Goal: Task Accomplishment & Management: Manage account settings

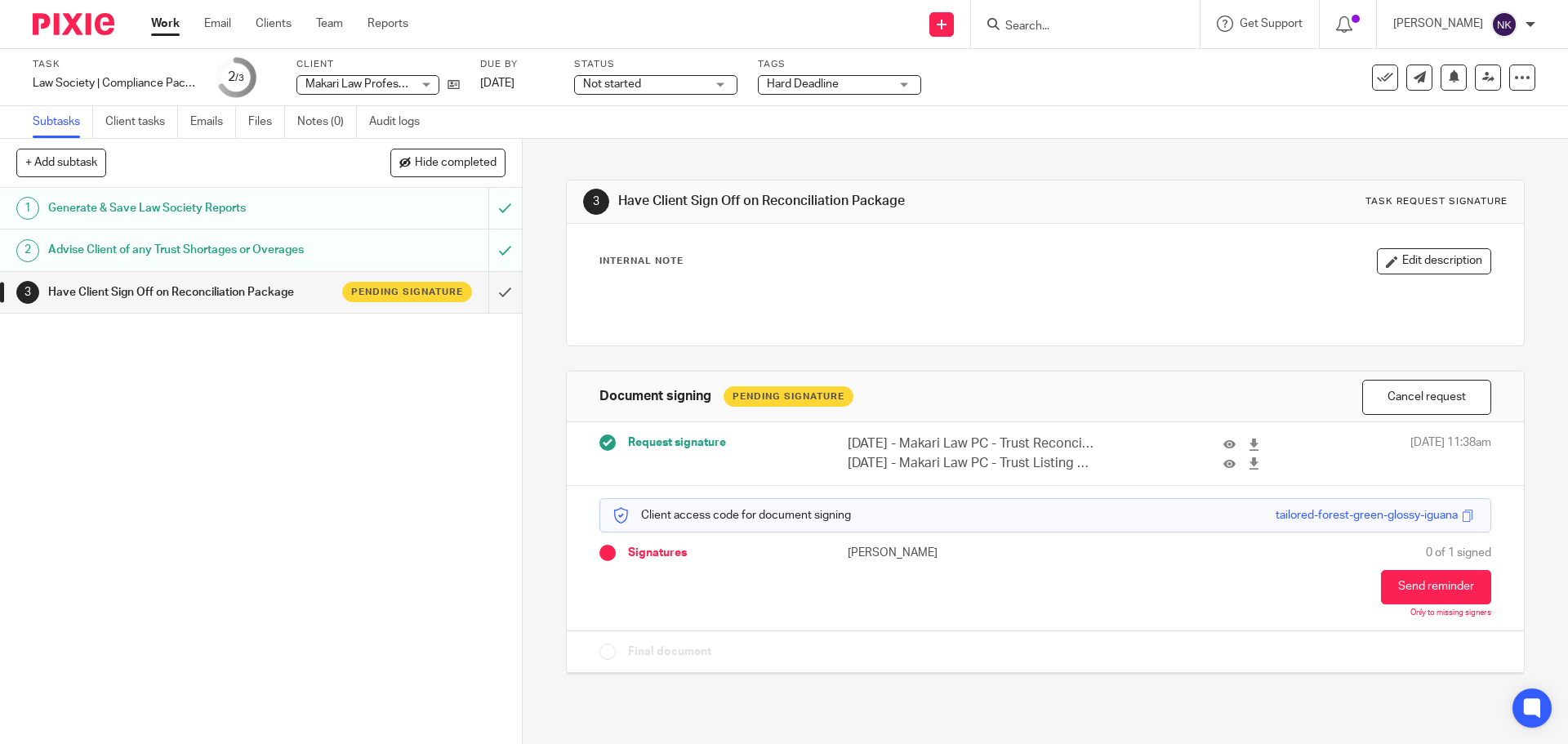
click at [1531, 29] on div "[PERSON_NAME]" at bounding box center [1464, 24] width 142 height 26
click at [1458, 116] on span "Logout" at bounding box center [1460, 113] width 37 height 12
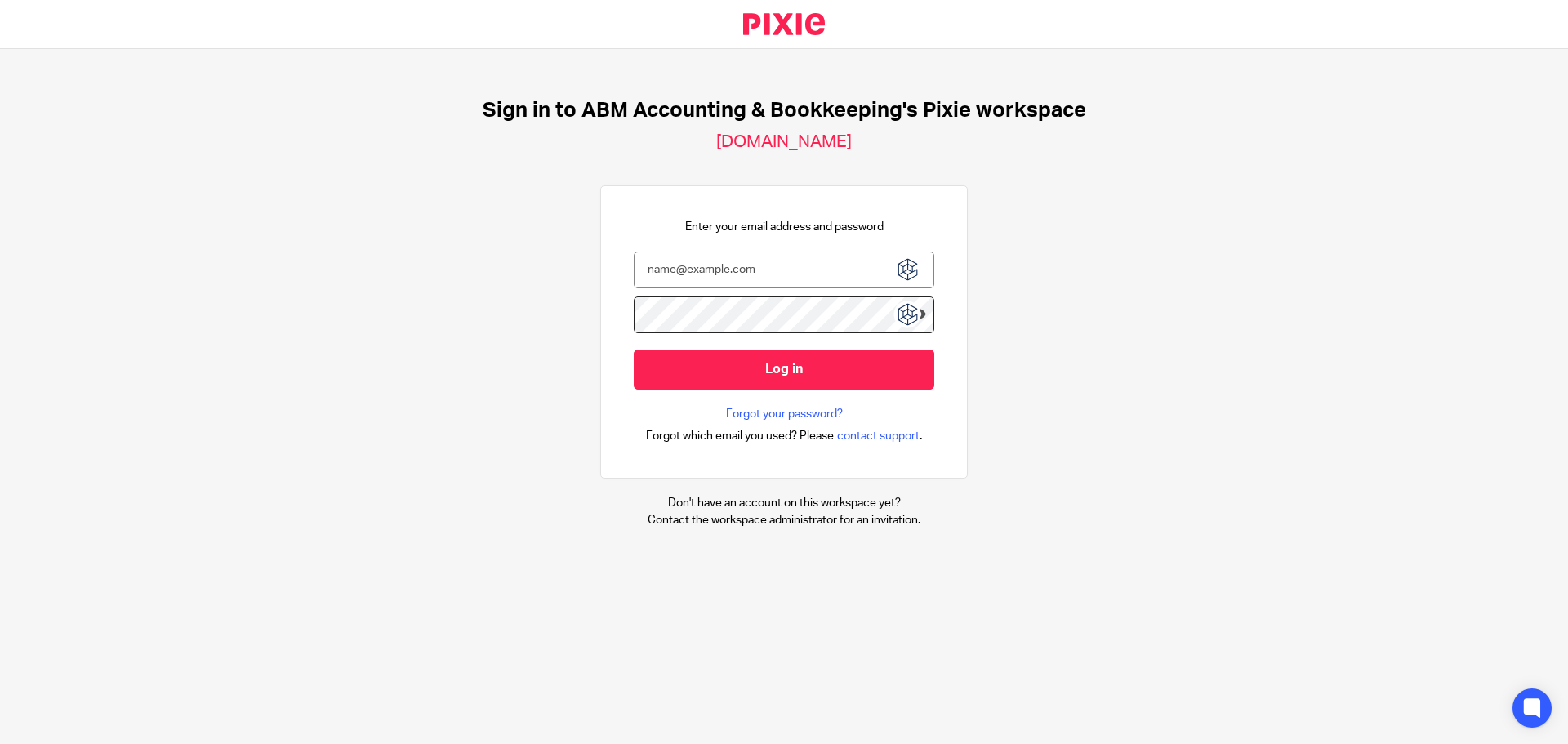
drag, startPoint x: 900, startPoint y: 262, endPoint x: 890, endPoint y: 264, distance: 10.2
click at [900, 262] on img at bounding box center [907, 269] width 29 height 29
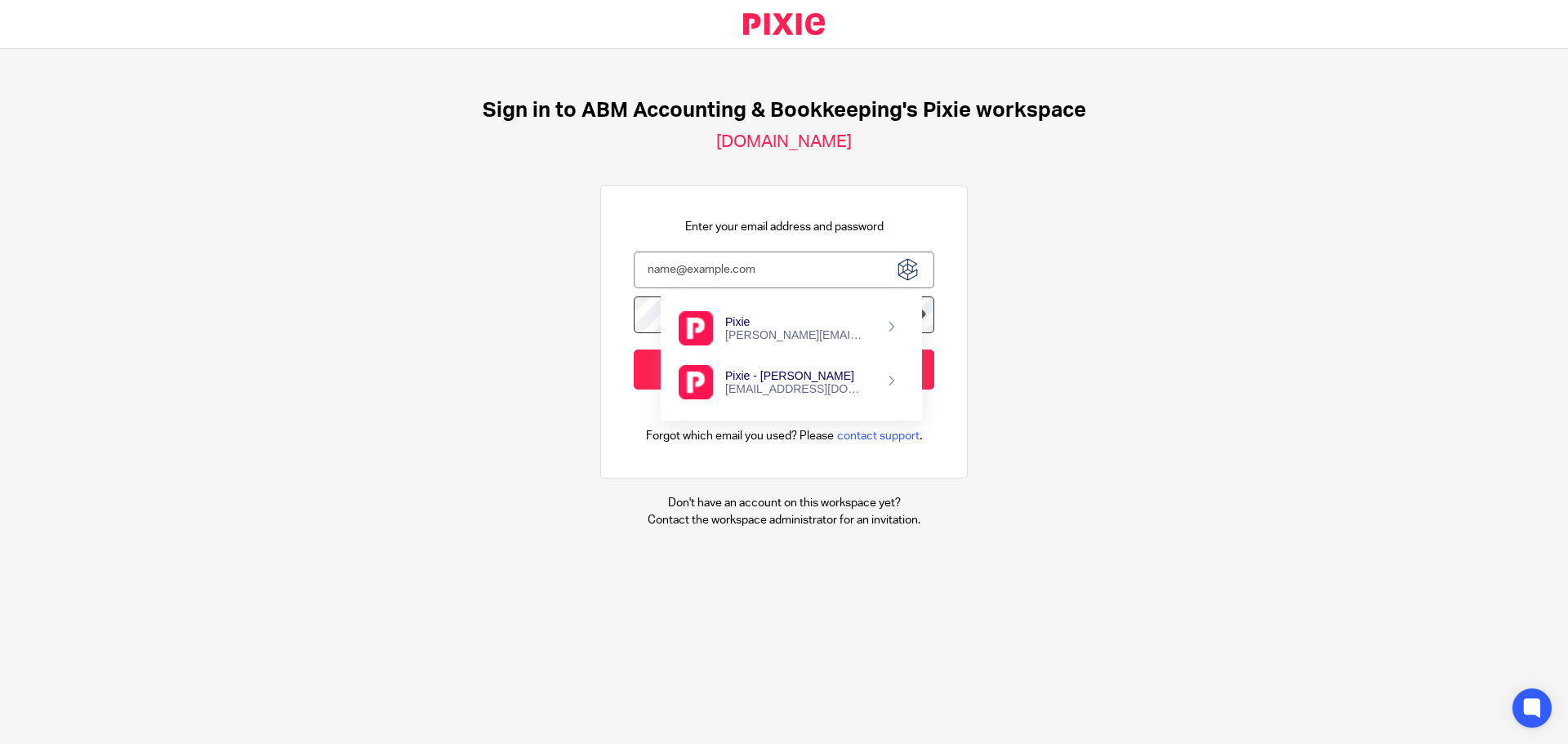
click at [755, 385] on div "[EMAIL_ADDRESS][DOMAIN_NAME]" at bounding box center [796, 389] width 142 height 13
click at [1126, 357] on div "Sign in to ABM Accounting & Bookkeeping's Pixie workspace [DOMAIN_NAME] Enter y…" at bounding box center [784, 313] width 1568 height 528
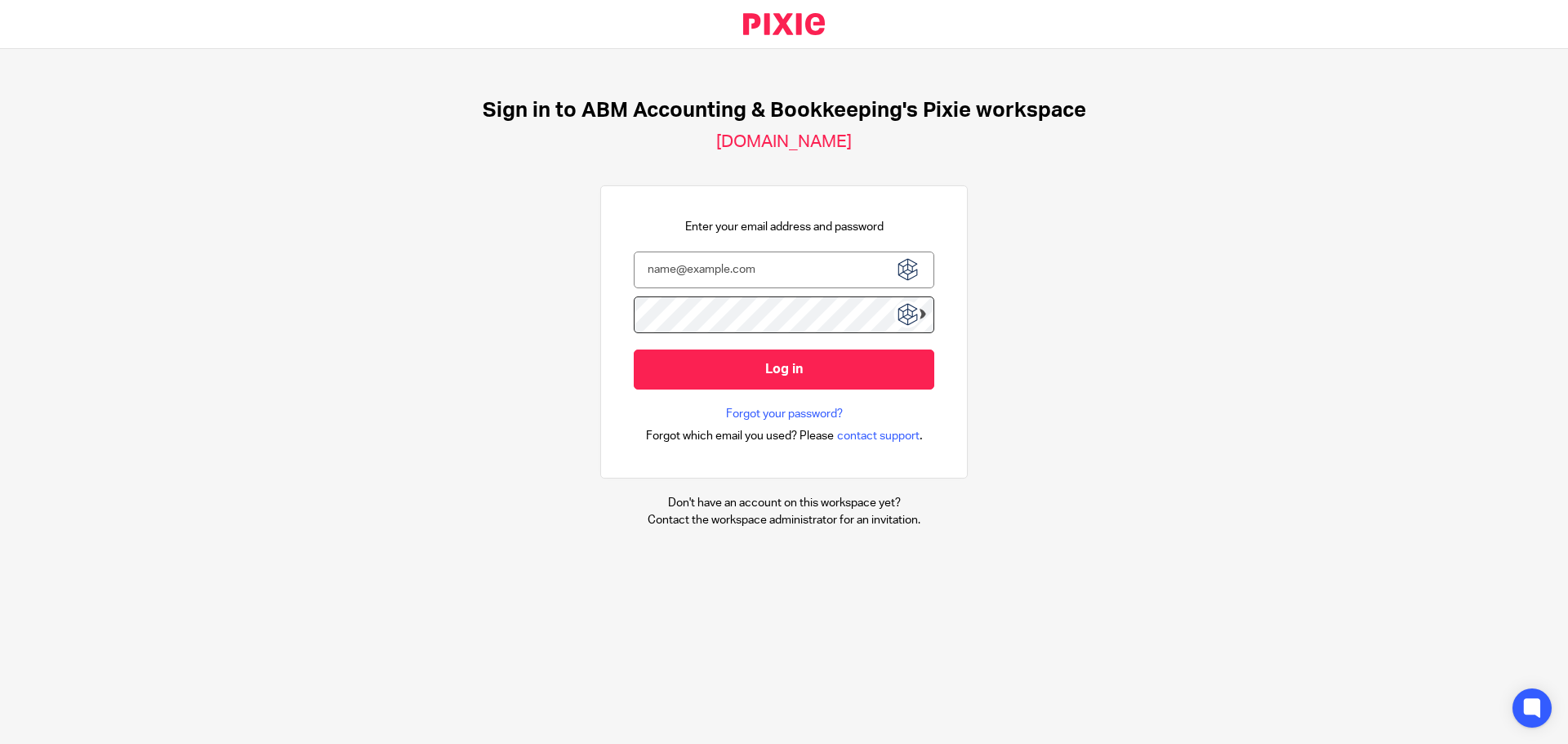
type input "[EMAIL_ADDRESS][DOMAIN_NAME]"
